Goal: Transaction & Acquisition: Book appointment/travel/reservation

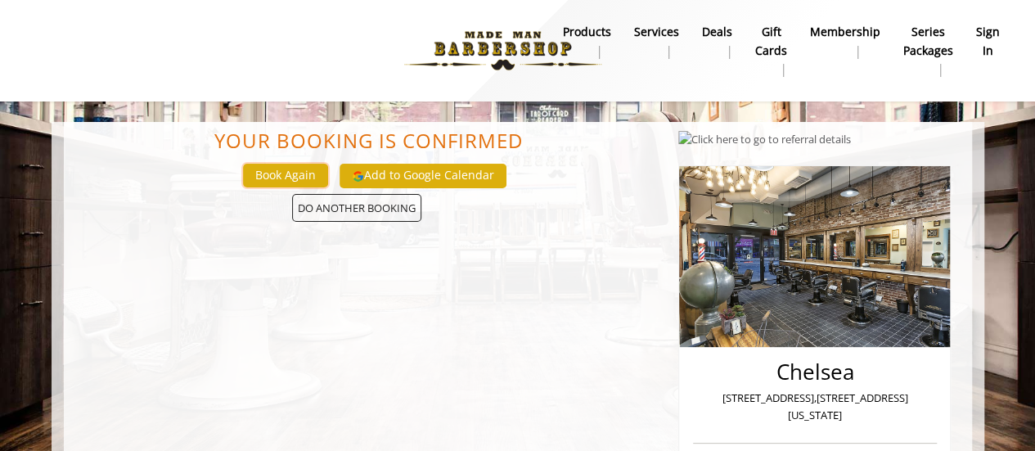
click at [271, 179] on button "Book Again" at bounding box center [285, 176] width 85 height 24
click at [368, 213] on span "DO ANOTHER BOOKING" at bounding box center [356, 208] width 129 height 29
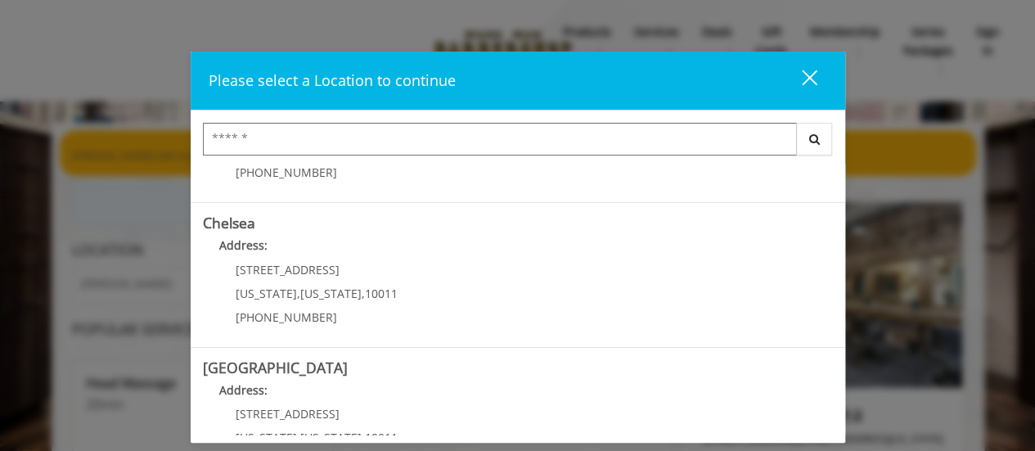
scroll to position [129, 0]
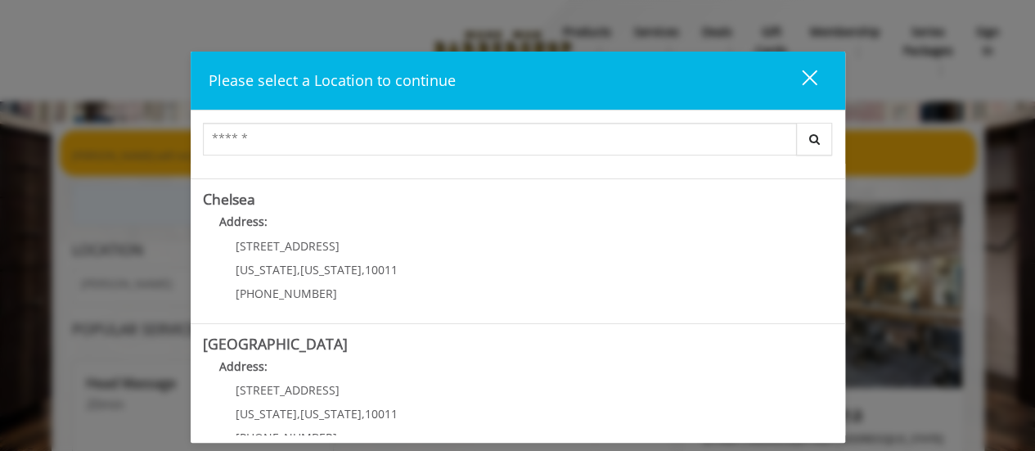
click at [489, 297] on link "Chelsea Address: [STREET_ADDRESS][US_STATE][US_STATE] (917) 639-3902" at bounding box center [518, 250] width 630 height 119
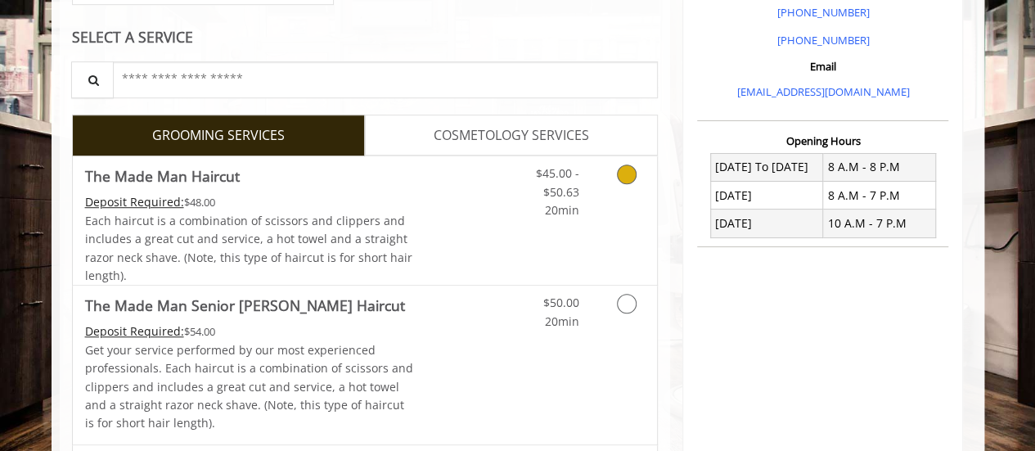
scroll to position [506, 0]
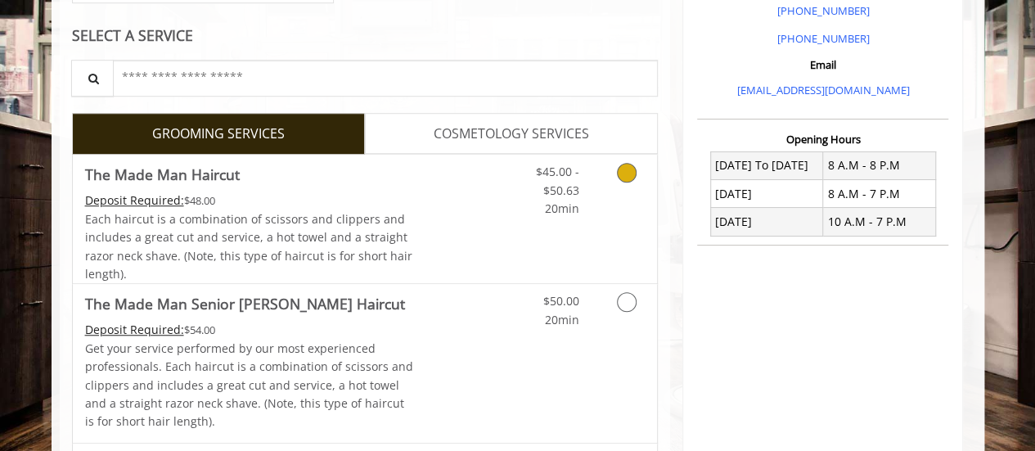
click at [592, 200] on div "Grooming services" at bounding box center [624, 186] width 66 height 63
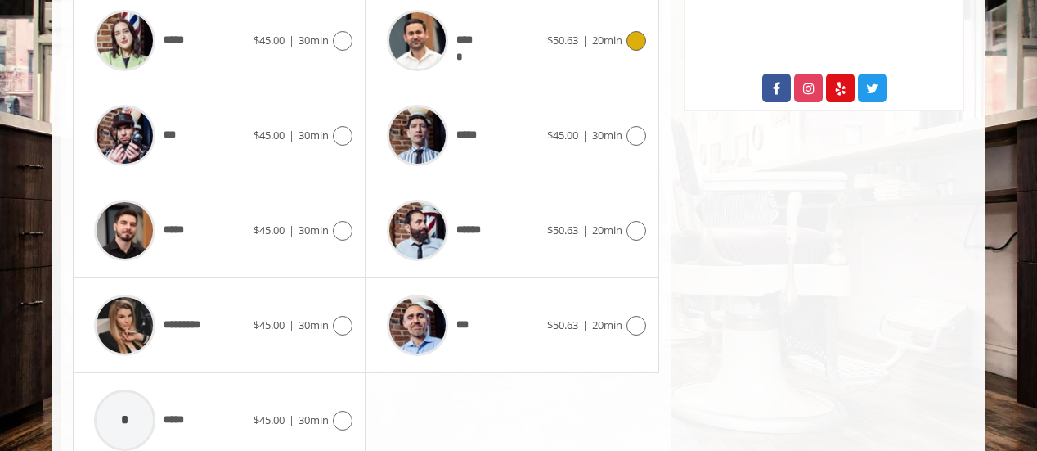
scroll to position [909, 0]
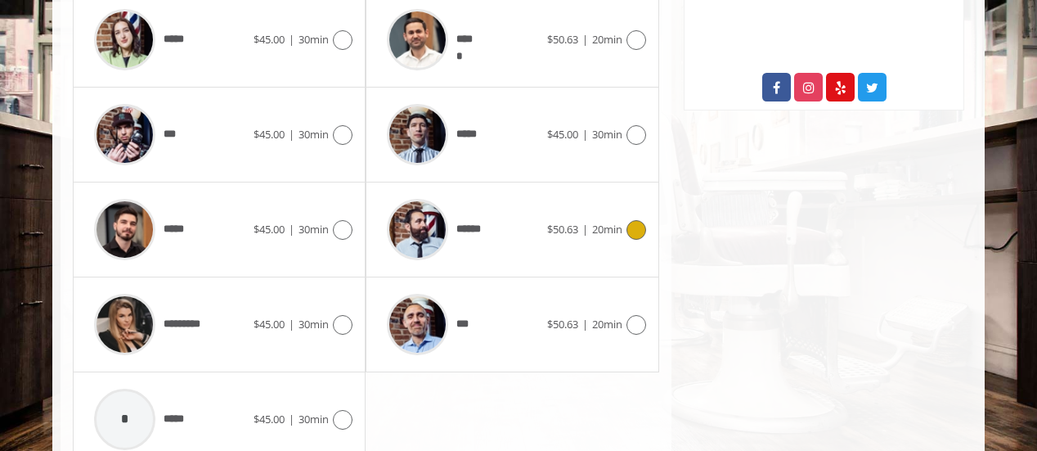
click at [633, 236] on div "****** $50.63 | 20min" at bounding box center [512, 230] width 267 height 78
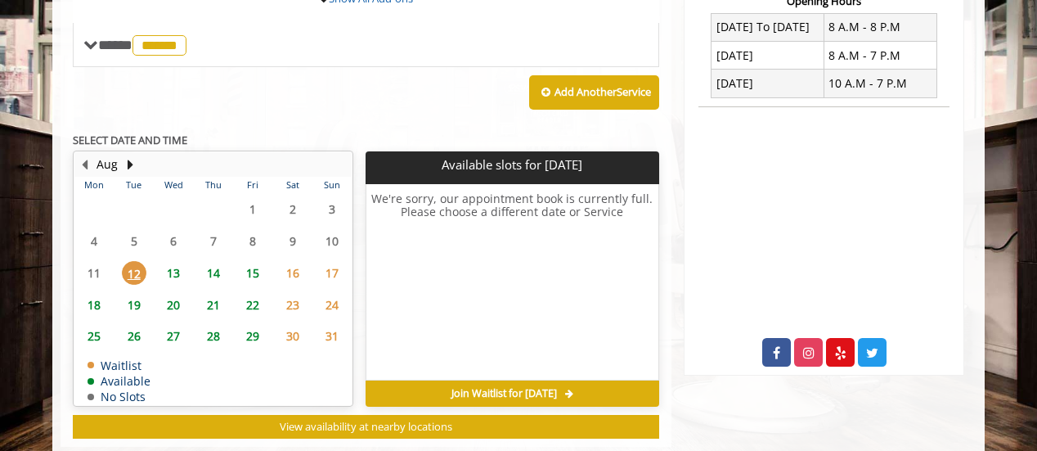
scroll to position [645, 0]
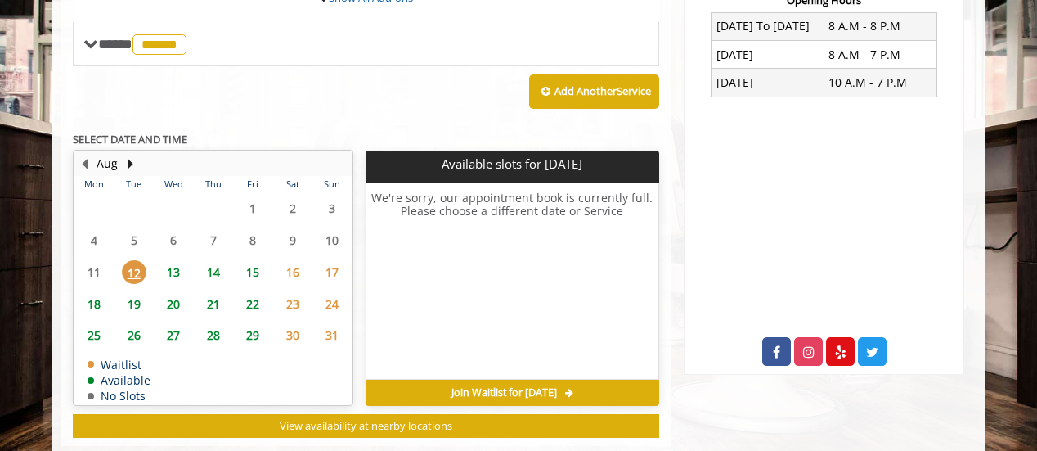
click at [204, 264] on span "14" at bounding box center [213, 272] width 25 height 24
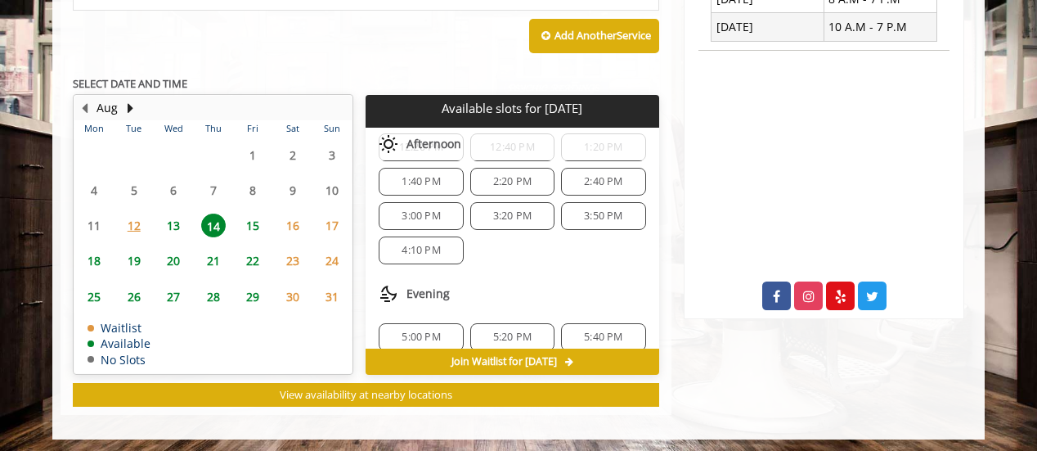
scroll to position [183, 0]
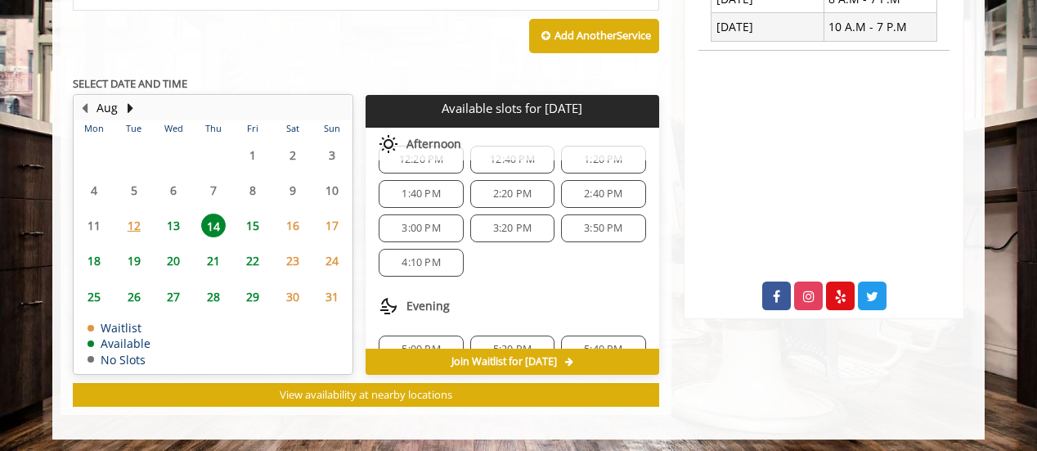
click at [252, 227] on span "15" at bounding box center [252, 225] width 25 height 24
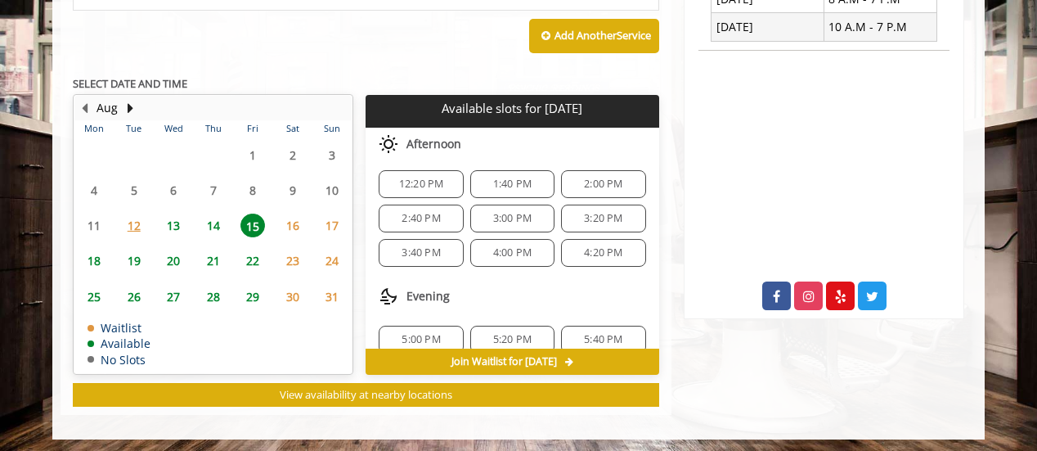
scroll to position [123, 0]
click at [222, 218] on span "14" at bounding box center [213, 225] width 25 height 24
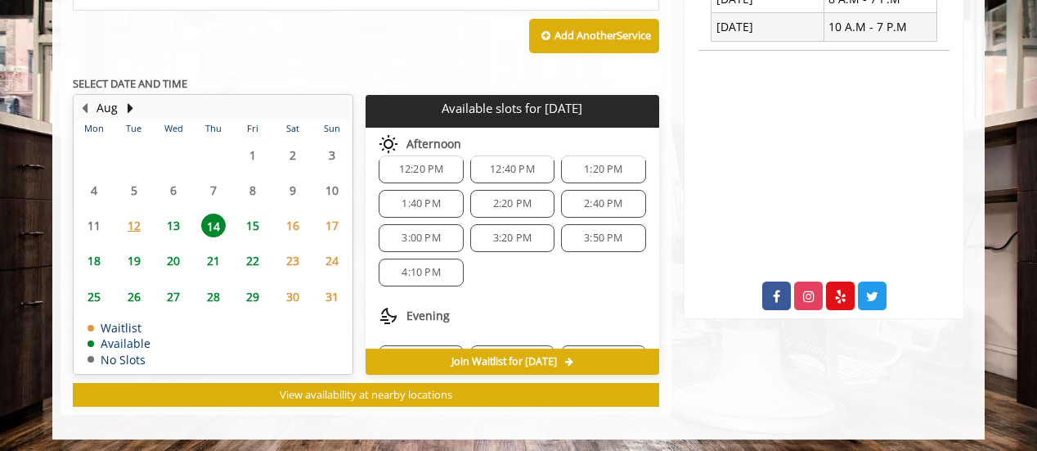
scroll to position [175, 0]
